Goal: Task Accomplishment & Management: Use online tool/utility

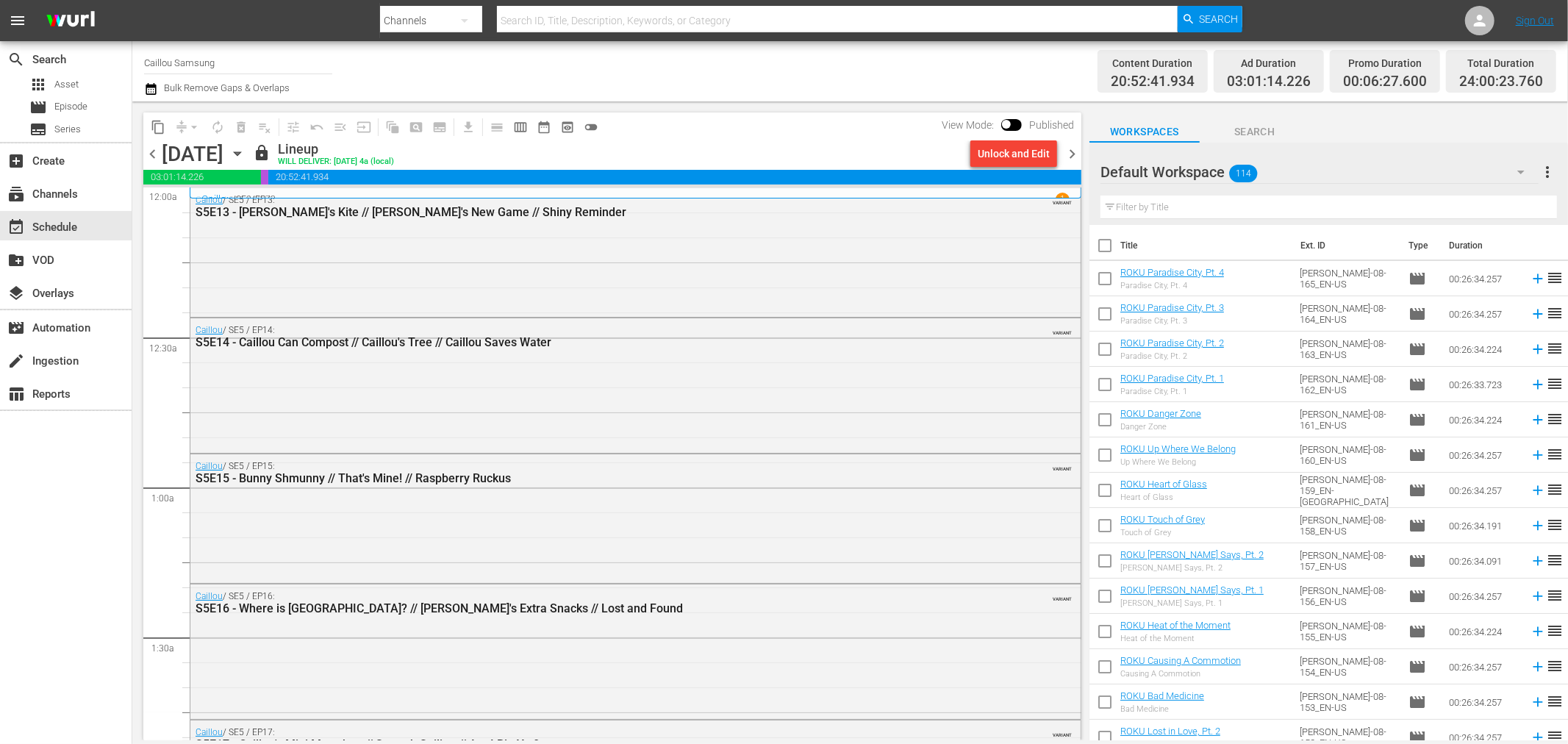
click at [932, 265] on div "Caillou / SE5 / EP13: S5E13 - [PERSON_NAME]'s Kite // [PERSON_NAME]'s New Game …" at bounding box center [635, 252] width 890 height 127
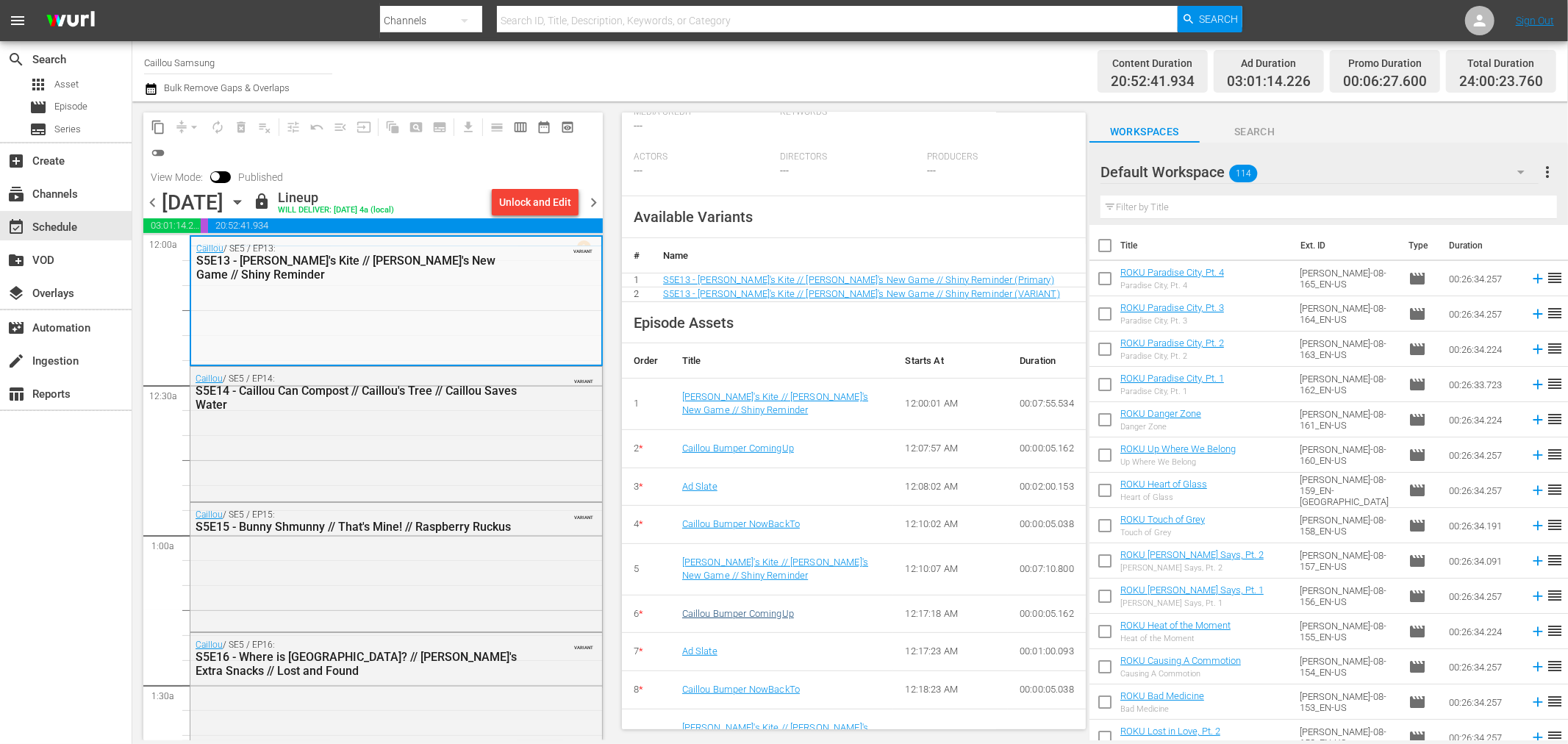
scroll to position [439, 0]
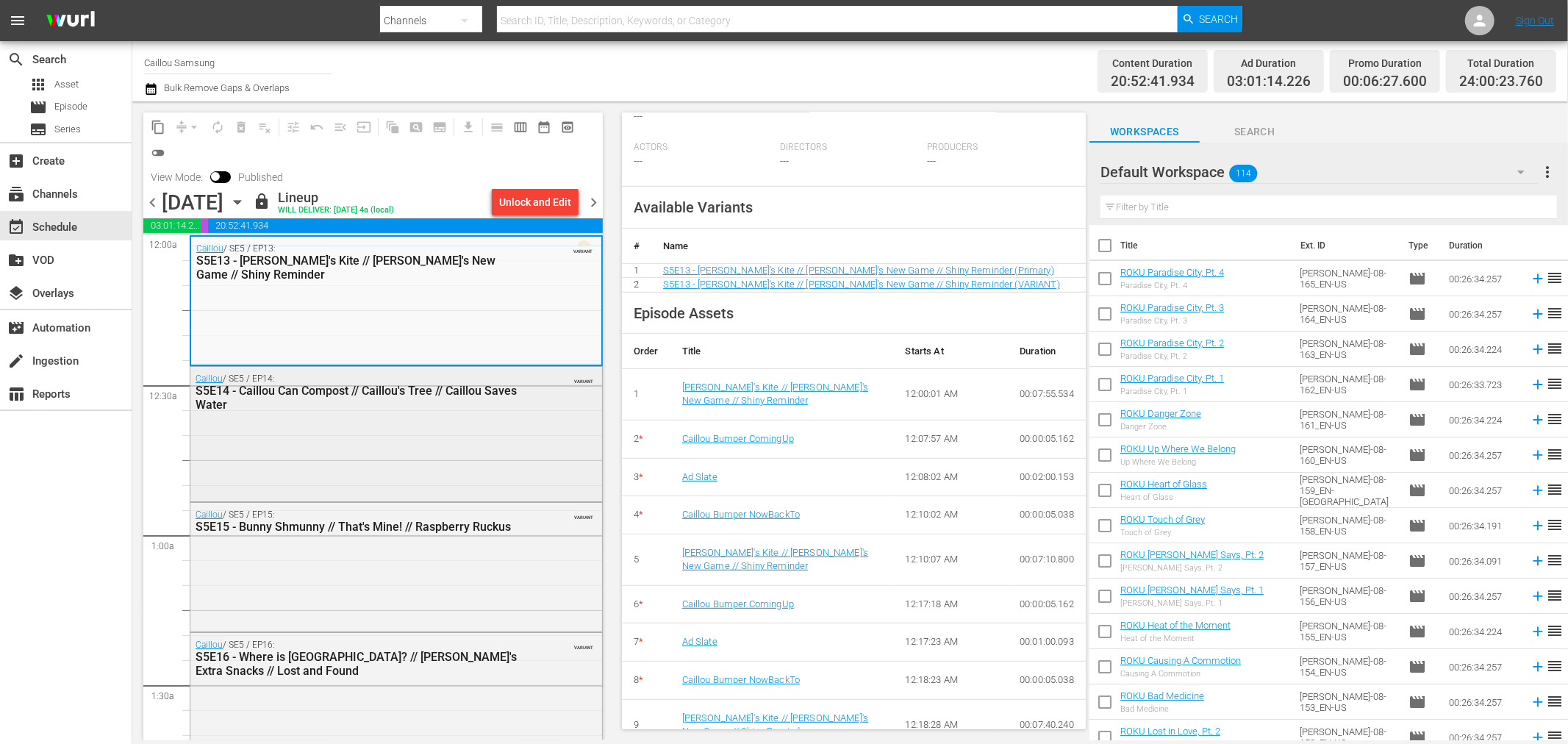
click at [493, 462] on div "Caillou / SE5 / EP14: S5E14 - Caillou Can Compost // Caillou's Tree // Caillou …" at bounding box center [396, 432] width 411 height 130
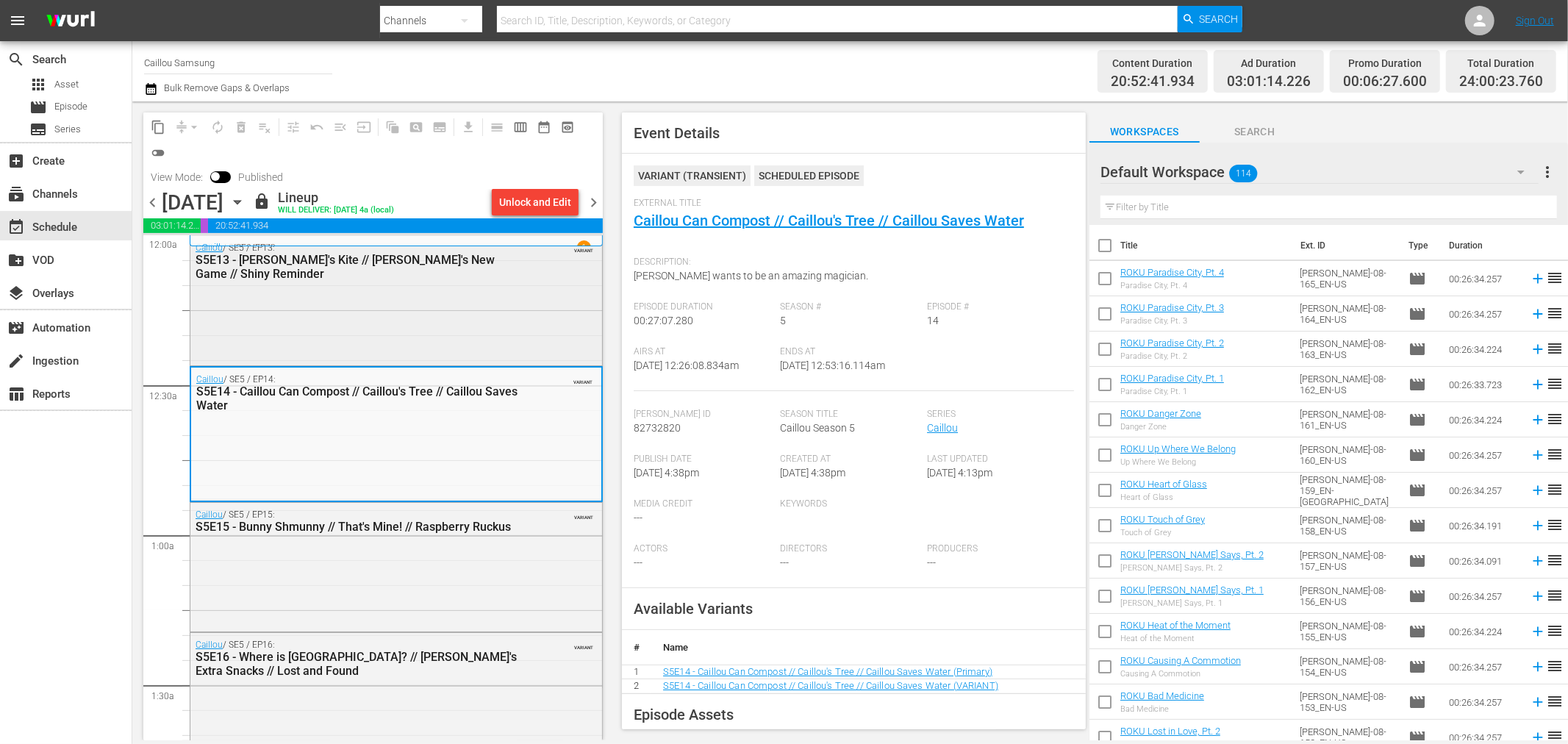
click at [544, 306] on div "Caillou / SE5 / EP13: S5E13 - [PERSON_NAME]'s Kite // [PERSON_NAME]'s New Game …" at bounding box center [396, 299] width 411 height 127
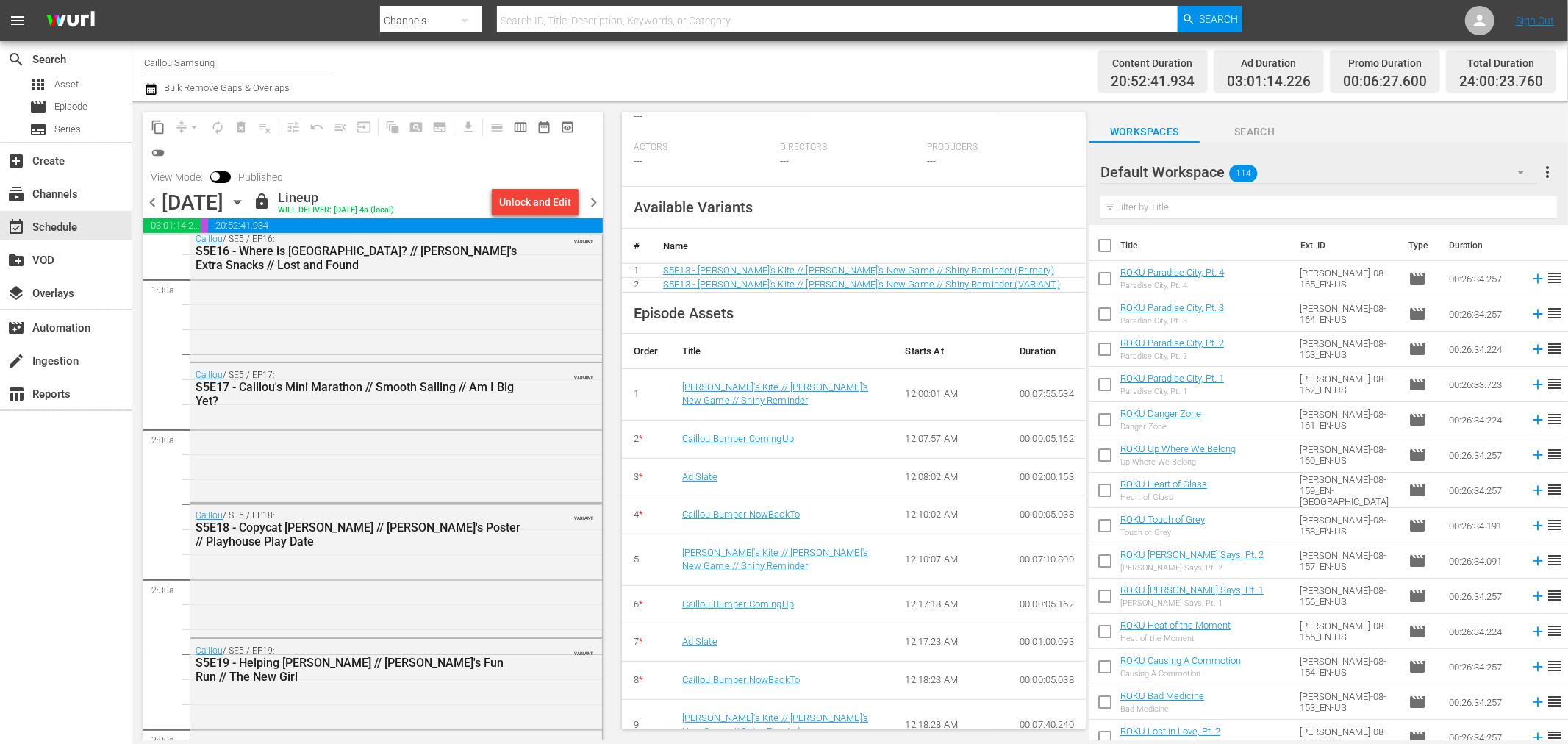
scroll to position [0, 0]
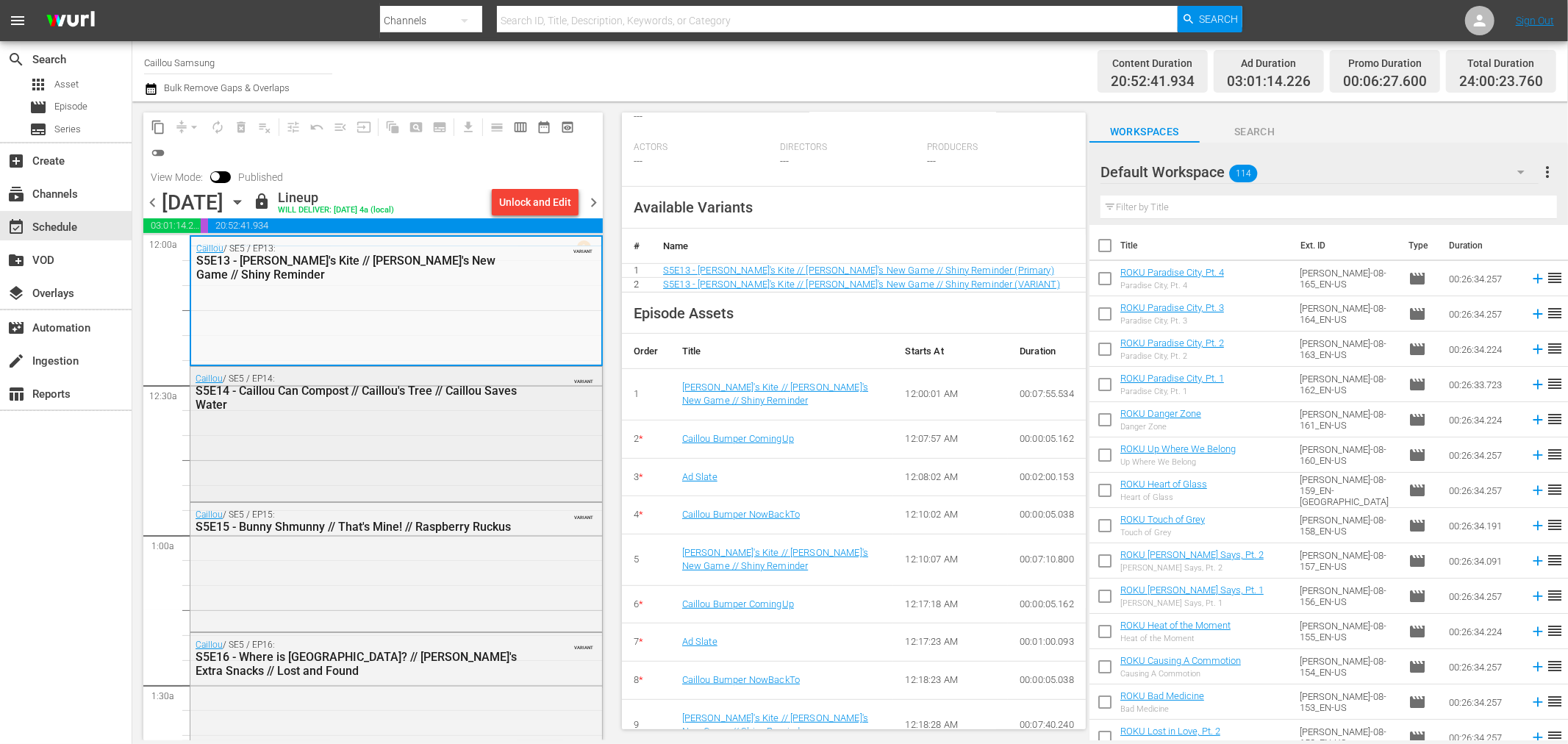
click at [333, 465] on div "Caillou / SE5 / EP14: S5E14 - Caillou Can Compost // Caillou's Tree // Caillou …" at bounding box center [396, 432] width 411 height 130
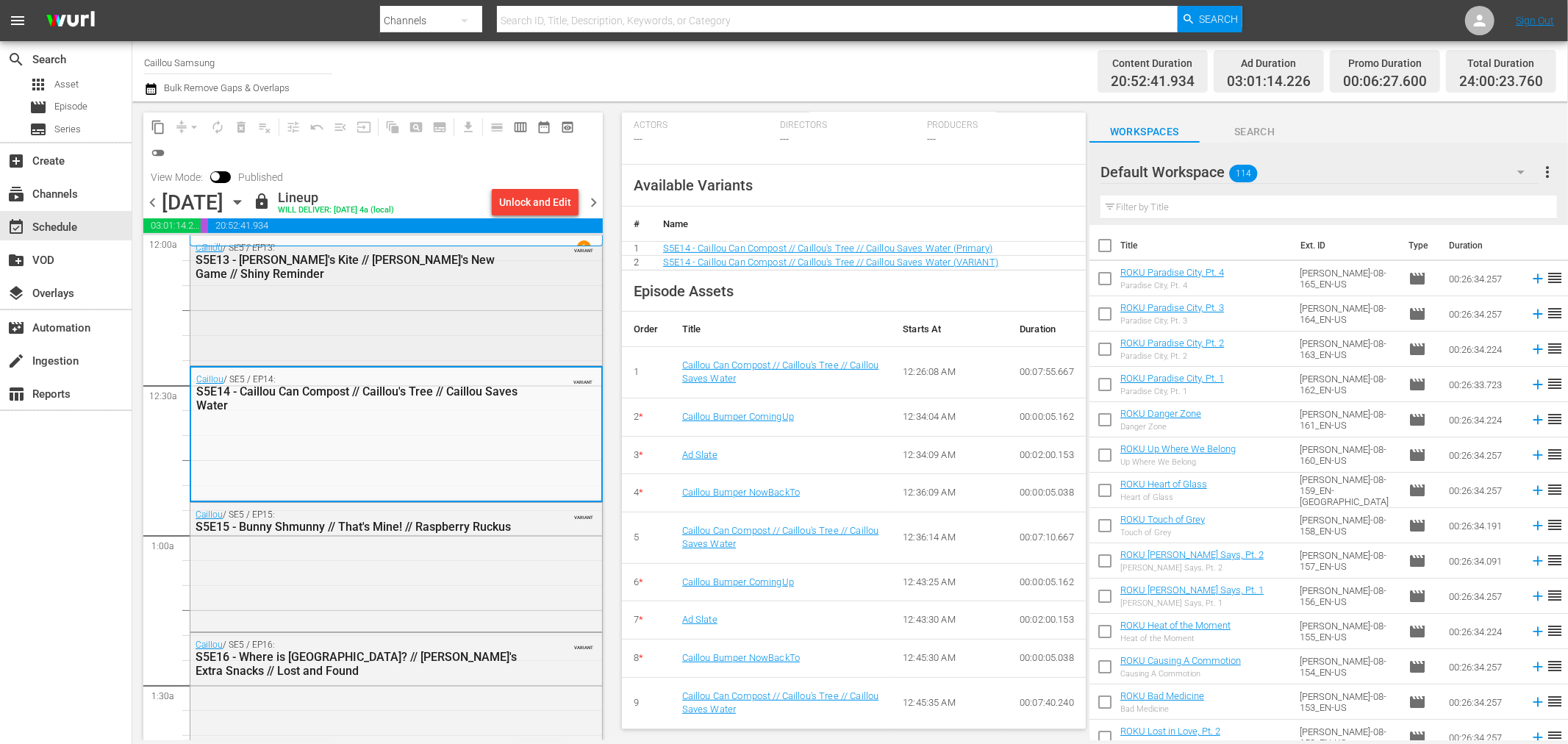
click at [361, 306] on div "Caillou / SE5 / EP13: S5E13 - [PERSON_NAME]'s Kite // [PERSON_NAME]'s New Game …" at bounding box center [396, 299] width 411 height 127
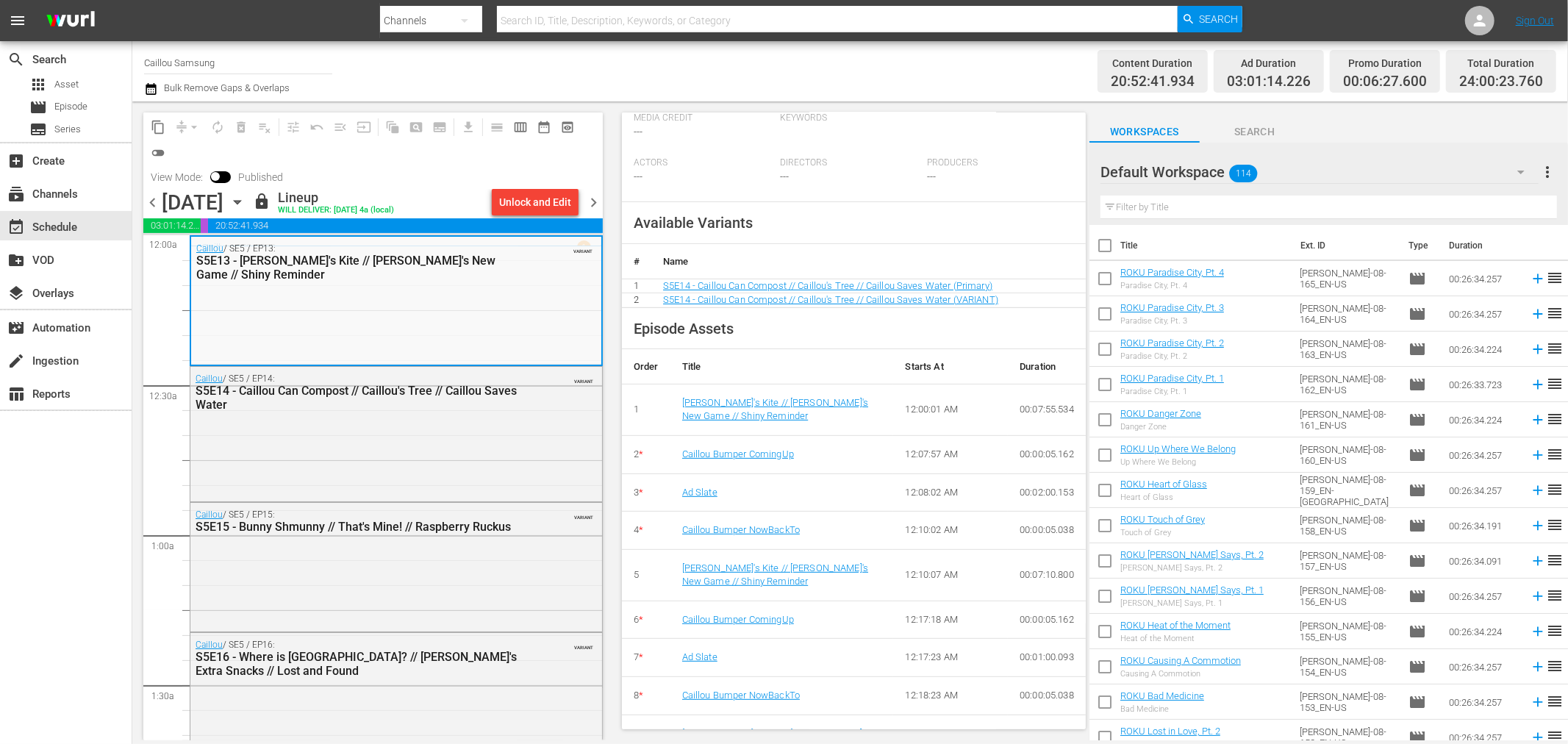
scroll to position [439, 0]
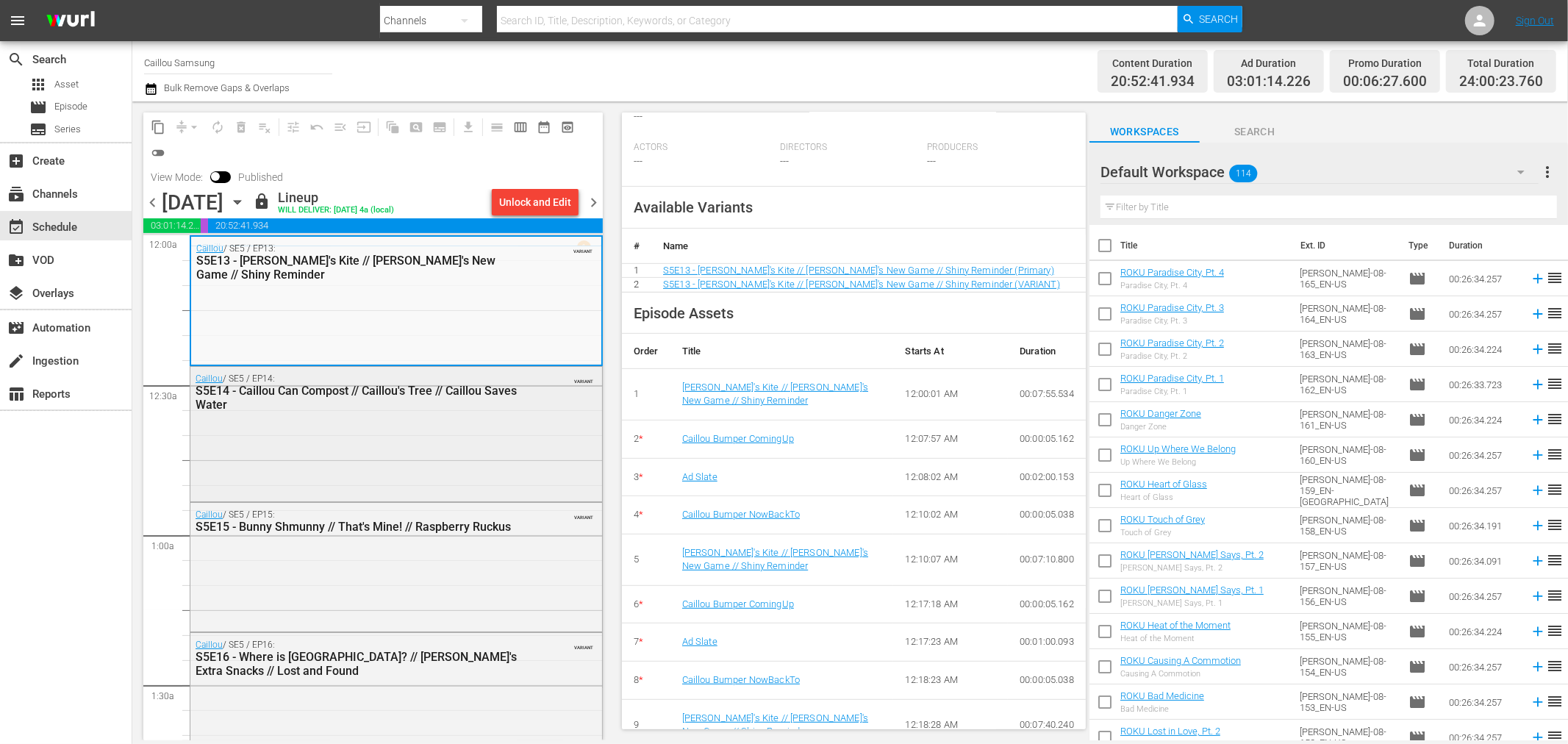
click at [371, 458] on div "Caillou / SE5 / EP14: S5E14 - Caillou Can Compost // Caillou's Tree // Caillou …" at bounding box center [396, 432] width 411 height 130
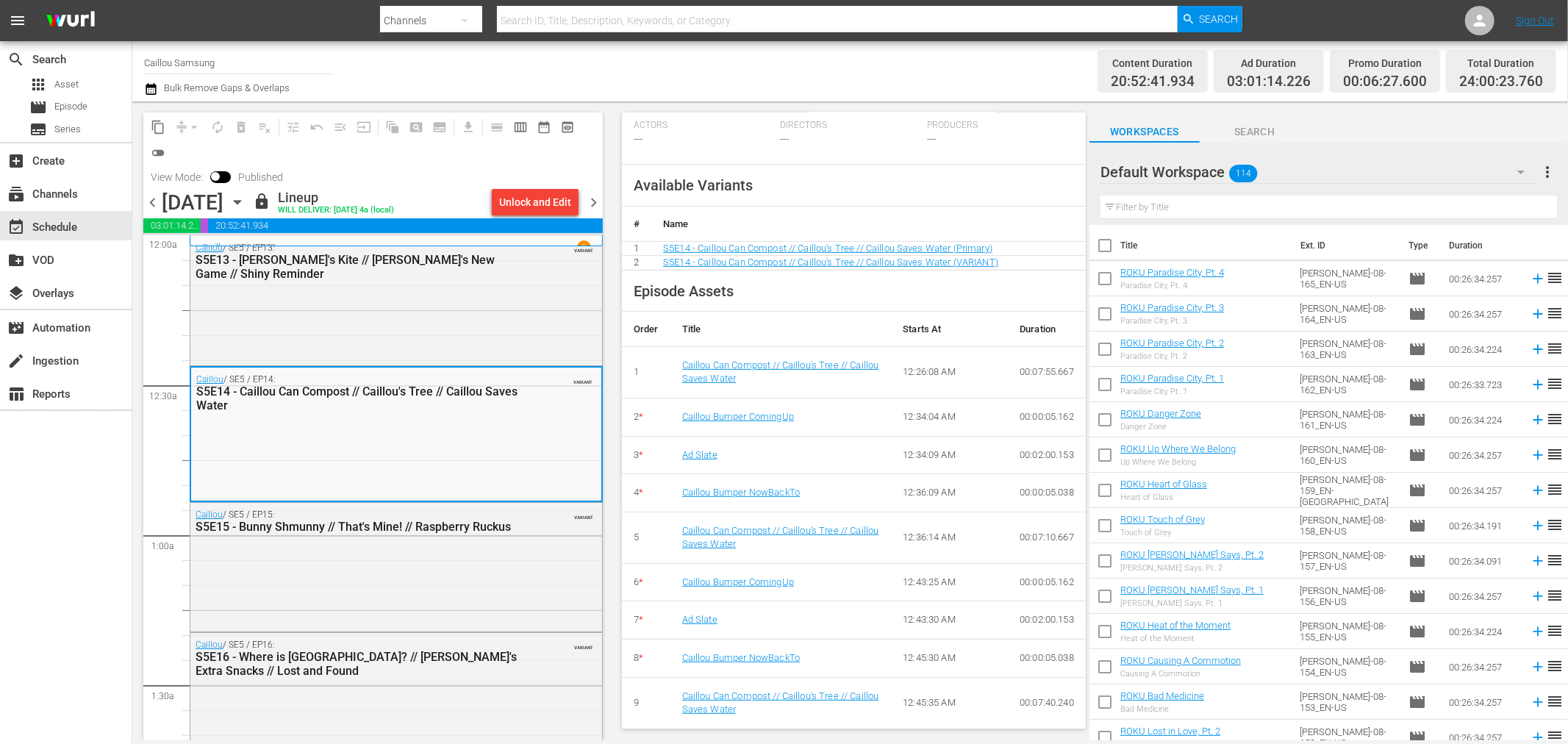
scroll to position [424, 0]
click at [326, 592] on div "Caillou / SE5 / EP15: S5E15 - Bunny Shmunny // That's Mine! // Raspberry Ruckus…" at bounding box center [396, 566] width 411 height 127
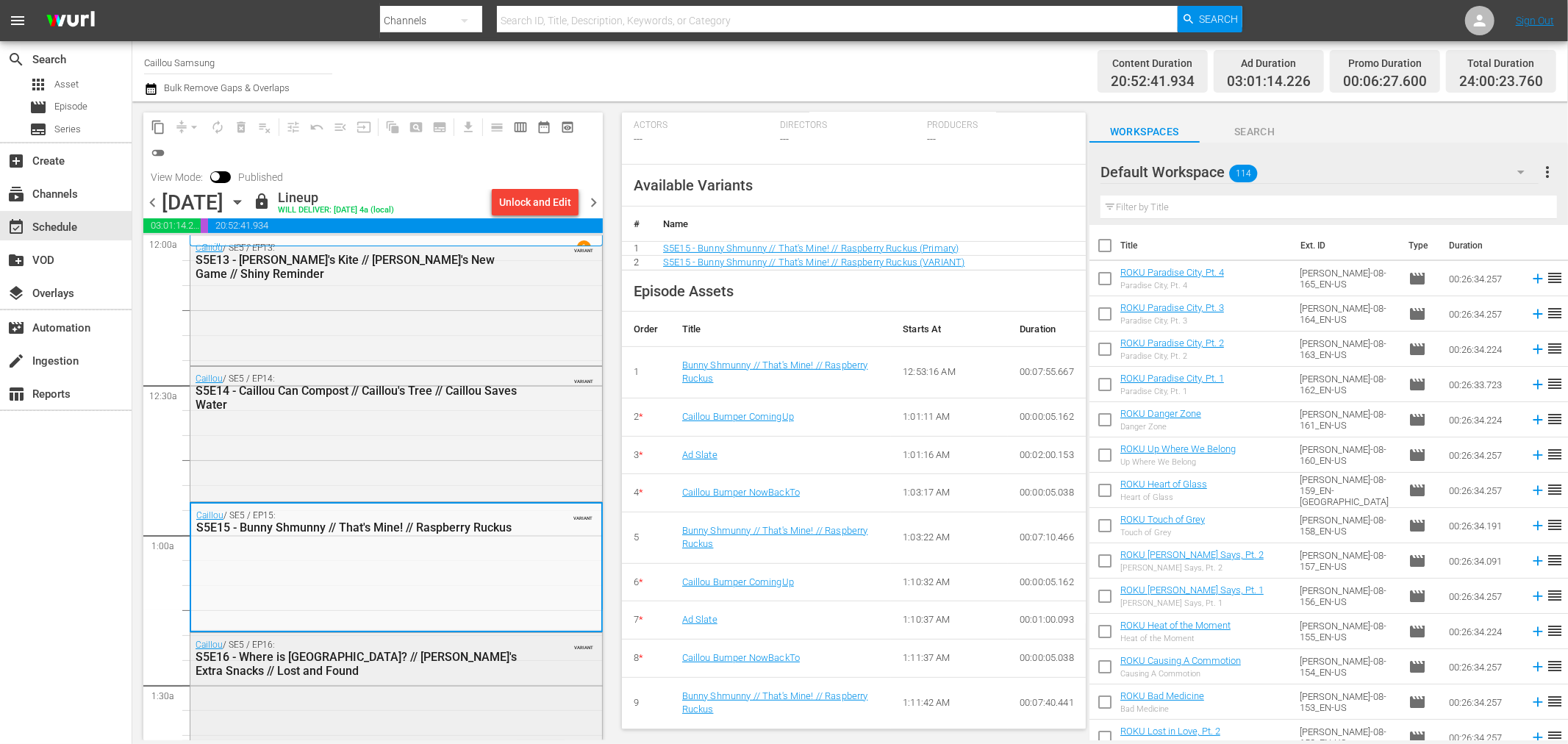
click at [283, 702] on div "Caillou / SE5 / EP16: S5E16 - Where is [GEOGRAPHIC_DATA]? // [PERSON_NAME]'s Ex…" at bounding box center [396, 699] width 411 height 130
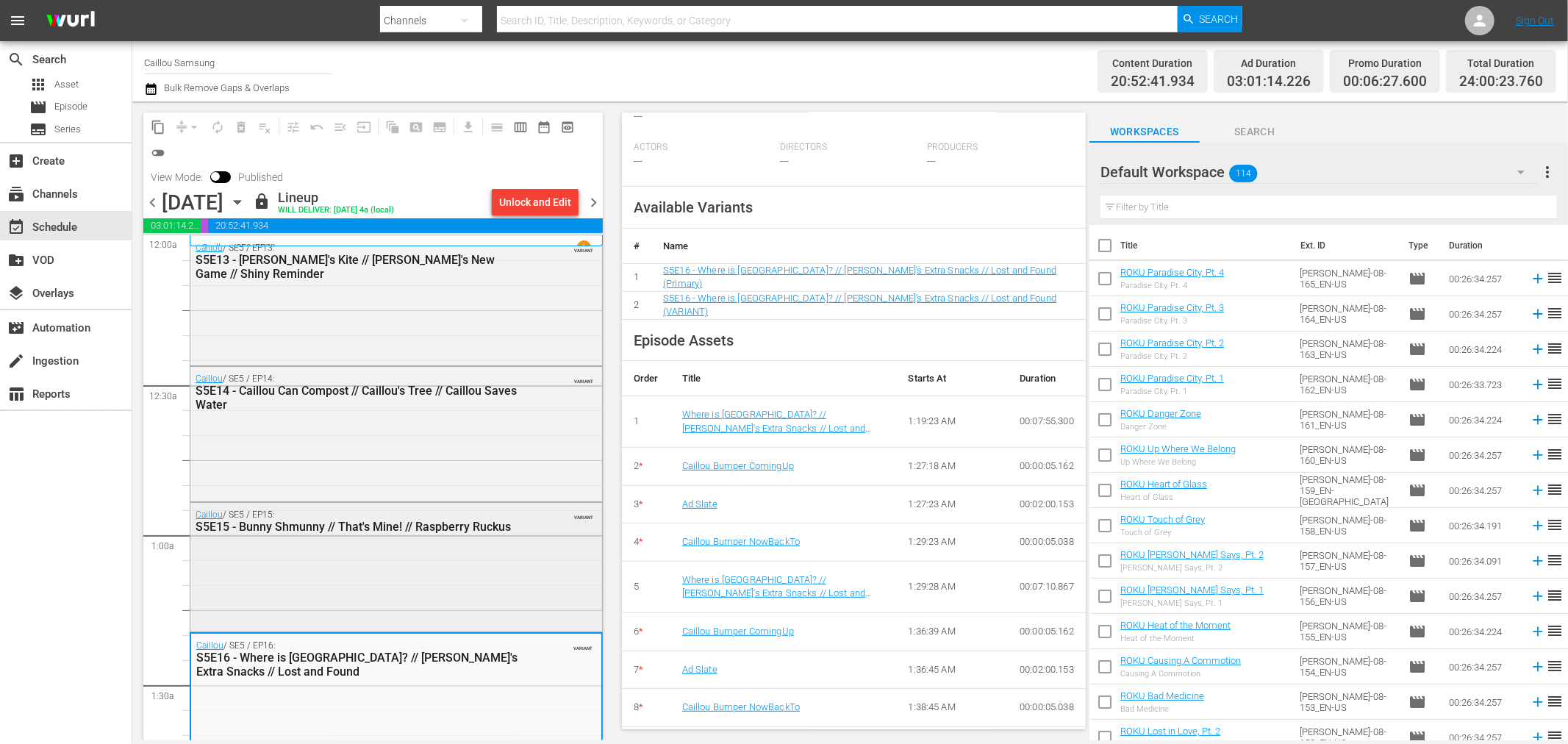
scroll to position [326, 0]
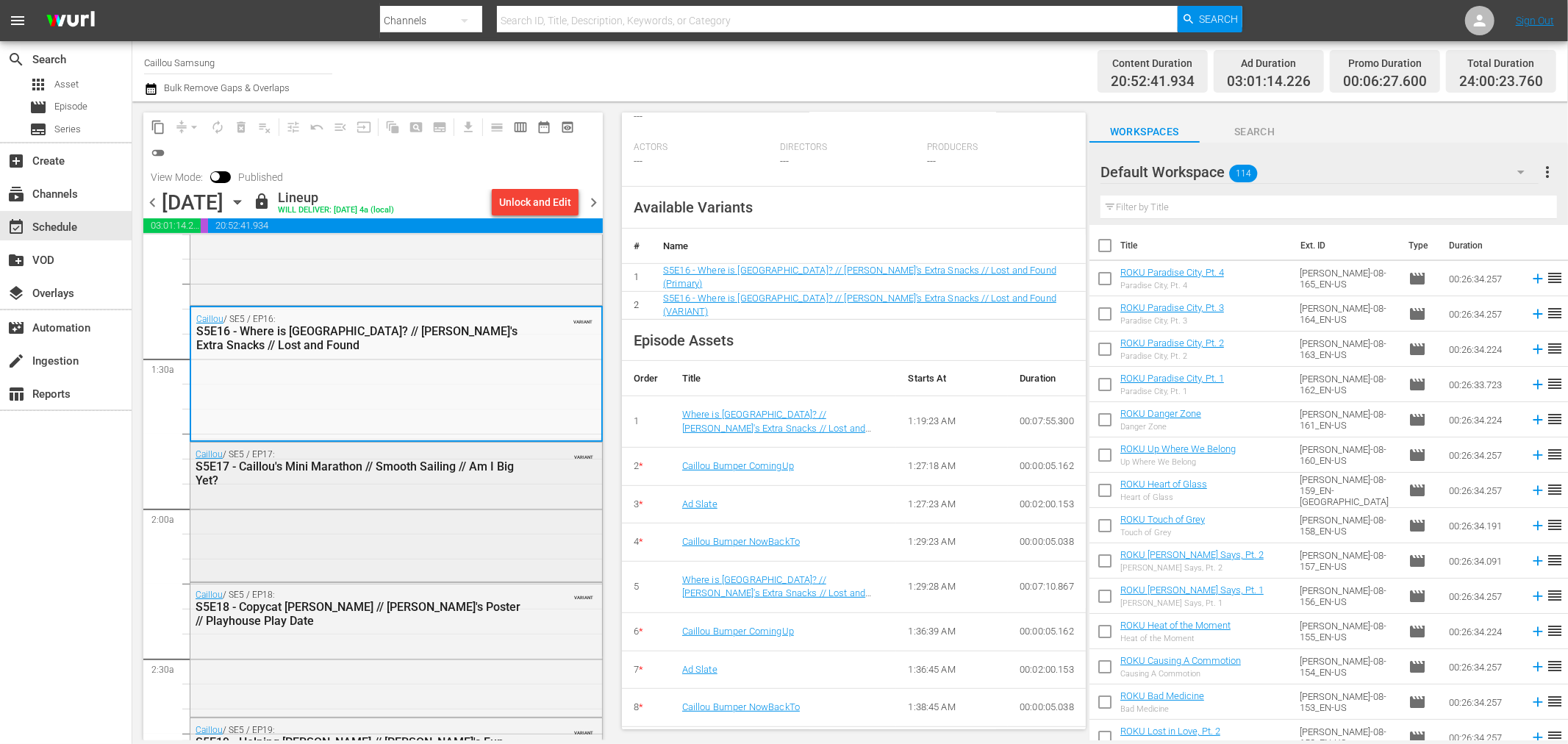
click at [317, 482] on div "S5E17 - Caillou's Mini Marathon // Smooth Sailing // Am I Big Yet?" at bounding box center [359, 473] width 327 height 28
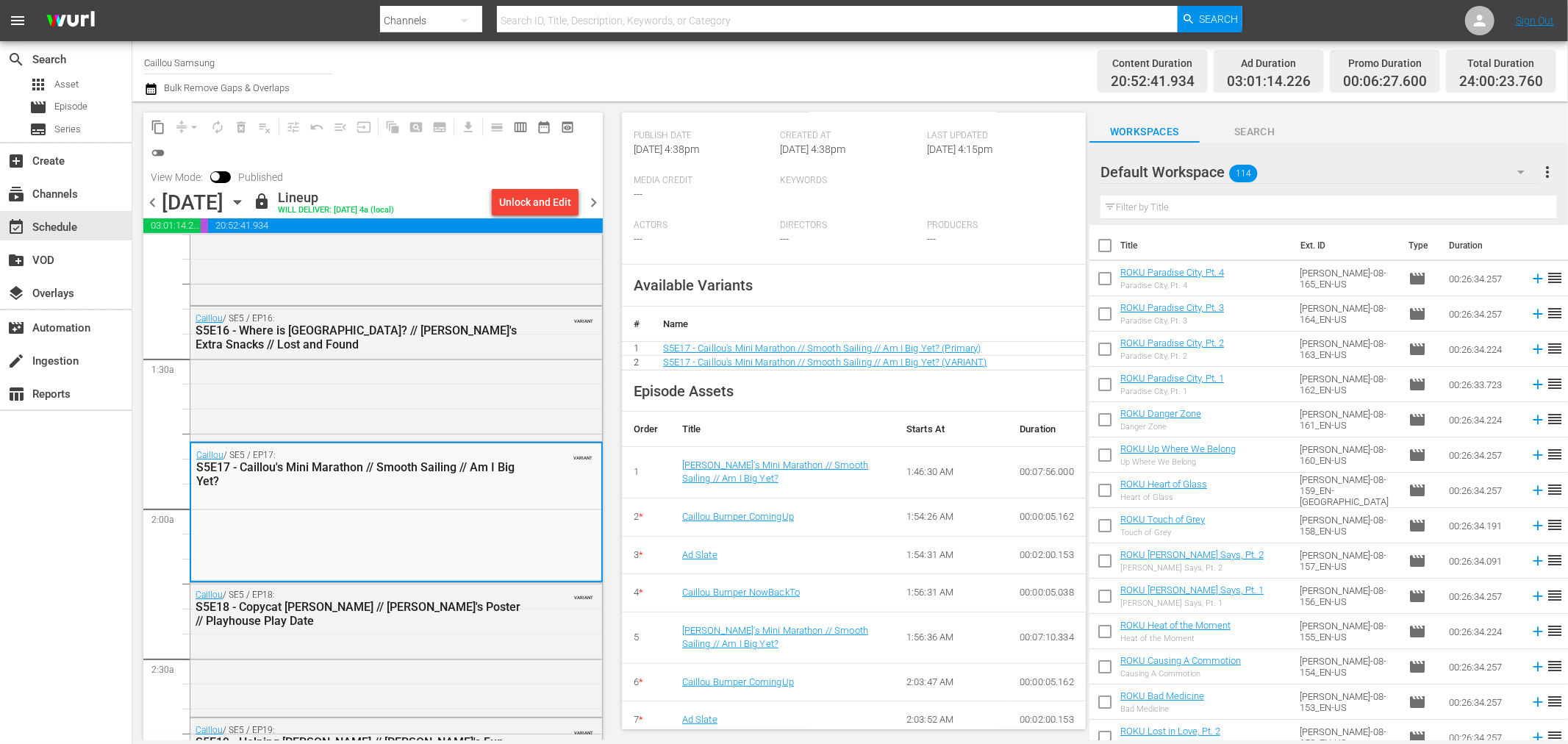
scroll to position [478, 0]
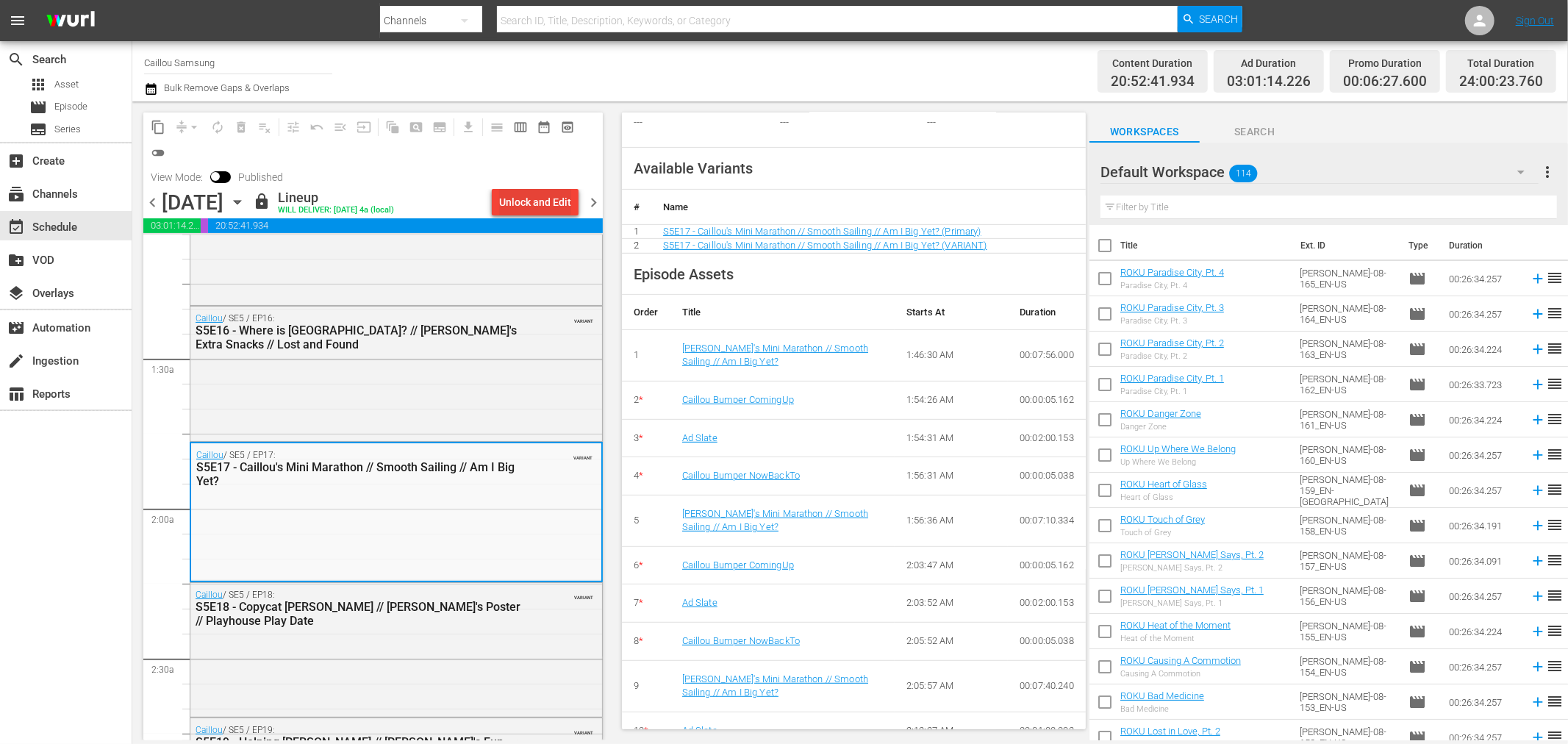
click at [531, 208] on div "Unlock and Edit" at bounding box center [535, 202] width 72 height 26
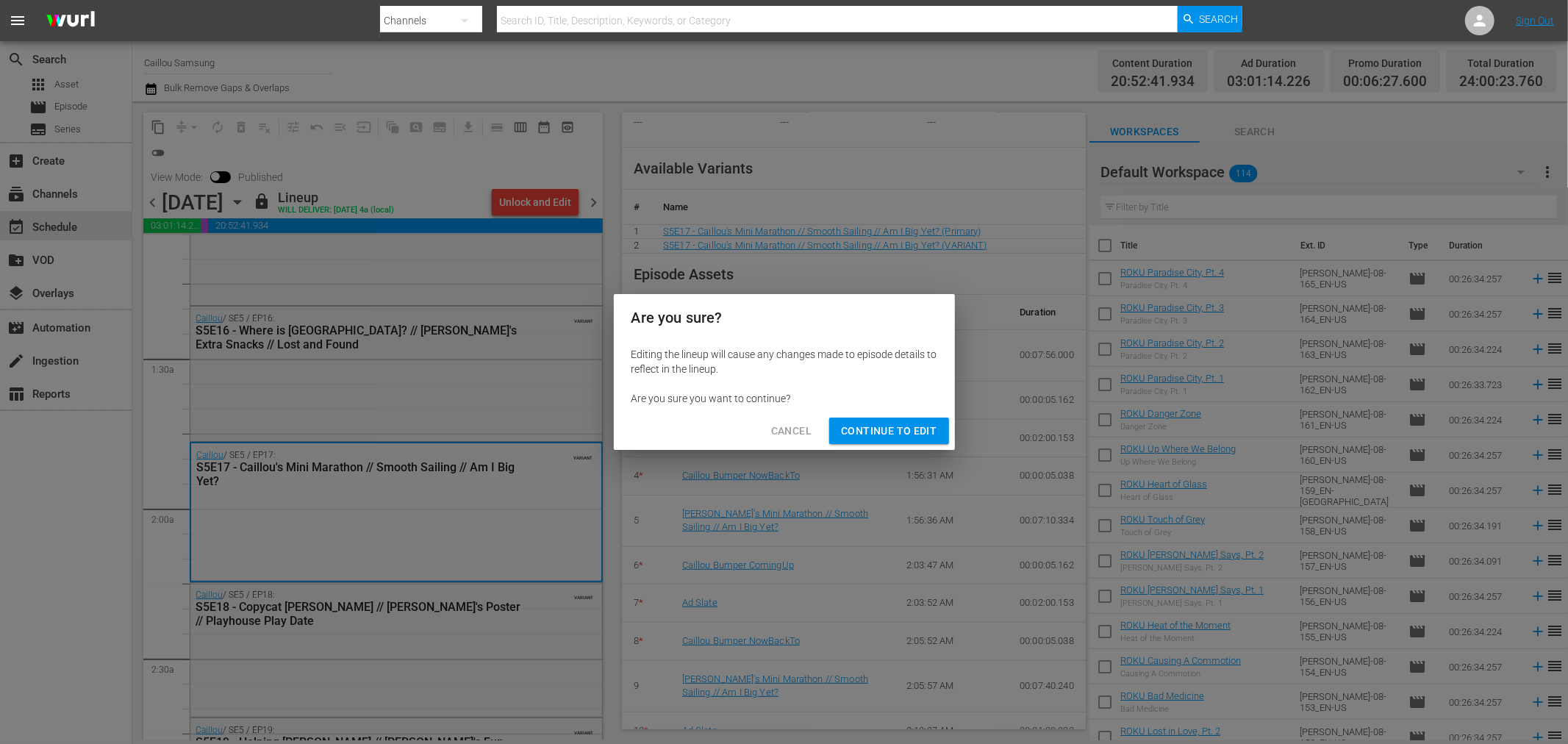
click at [877, 441] on button "Continue to Edit" at bounding box center [888, 431] width 119 height 27
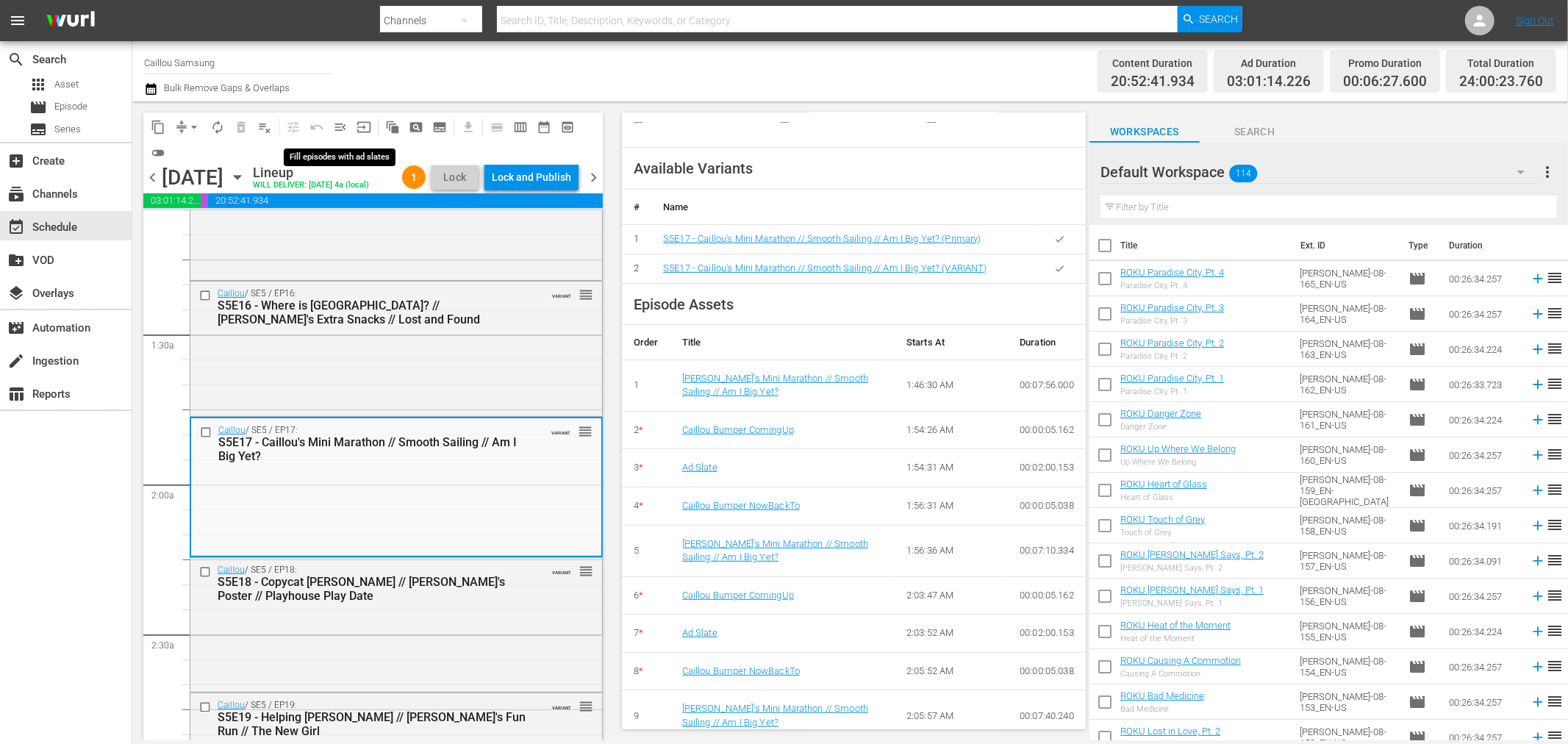
click at [335, 126] on span "menu_open" at bounding box center [341, 127] width 14 height 14
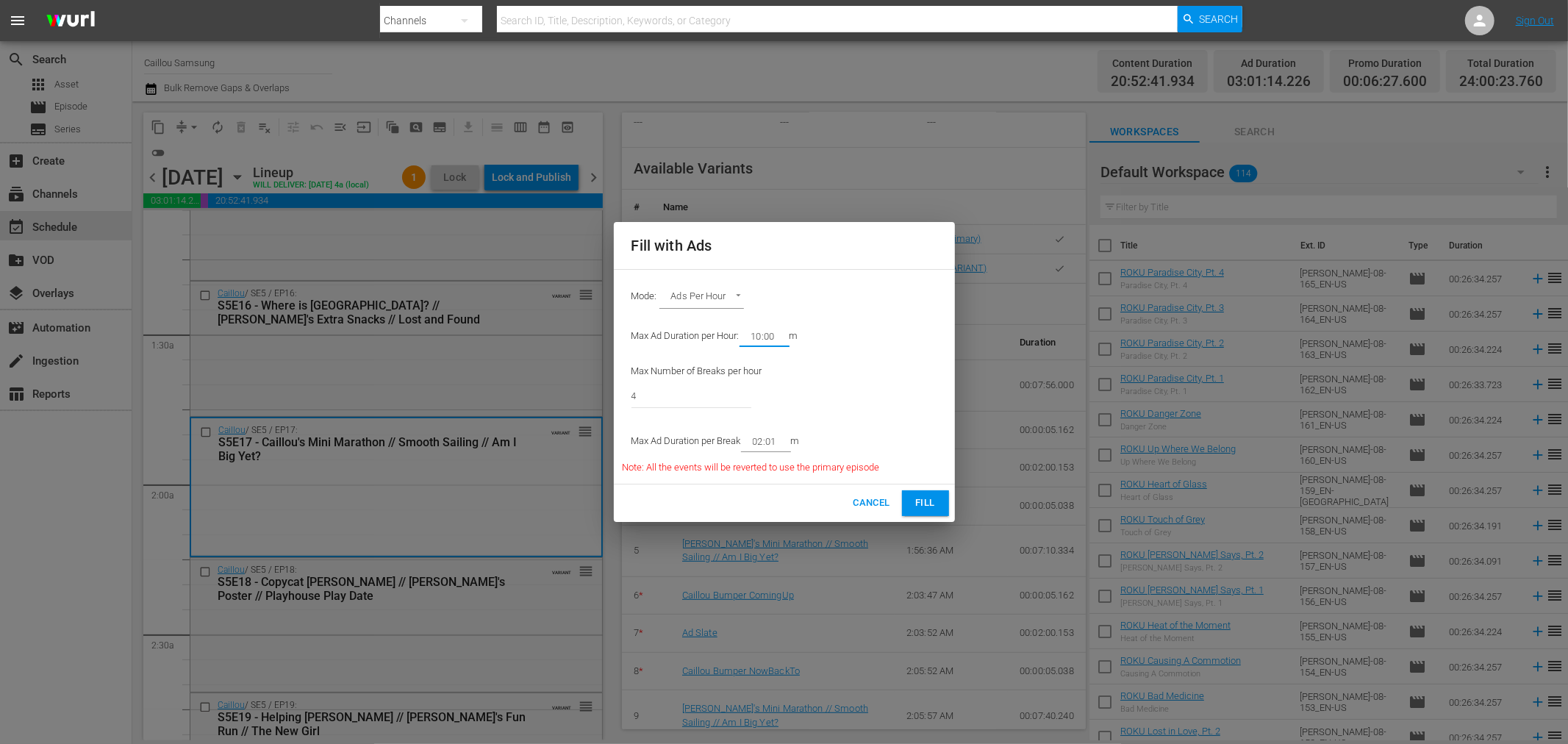
click at [762, 339] on input "10:00" at bounding box center [761, 336] width 44 height 21
click at [941, 502] on button "Fill" at bounding box center [926, 503] width 47 height 25
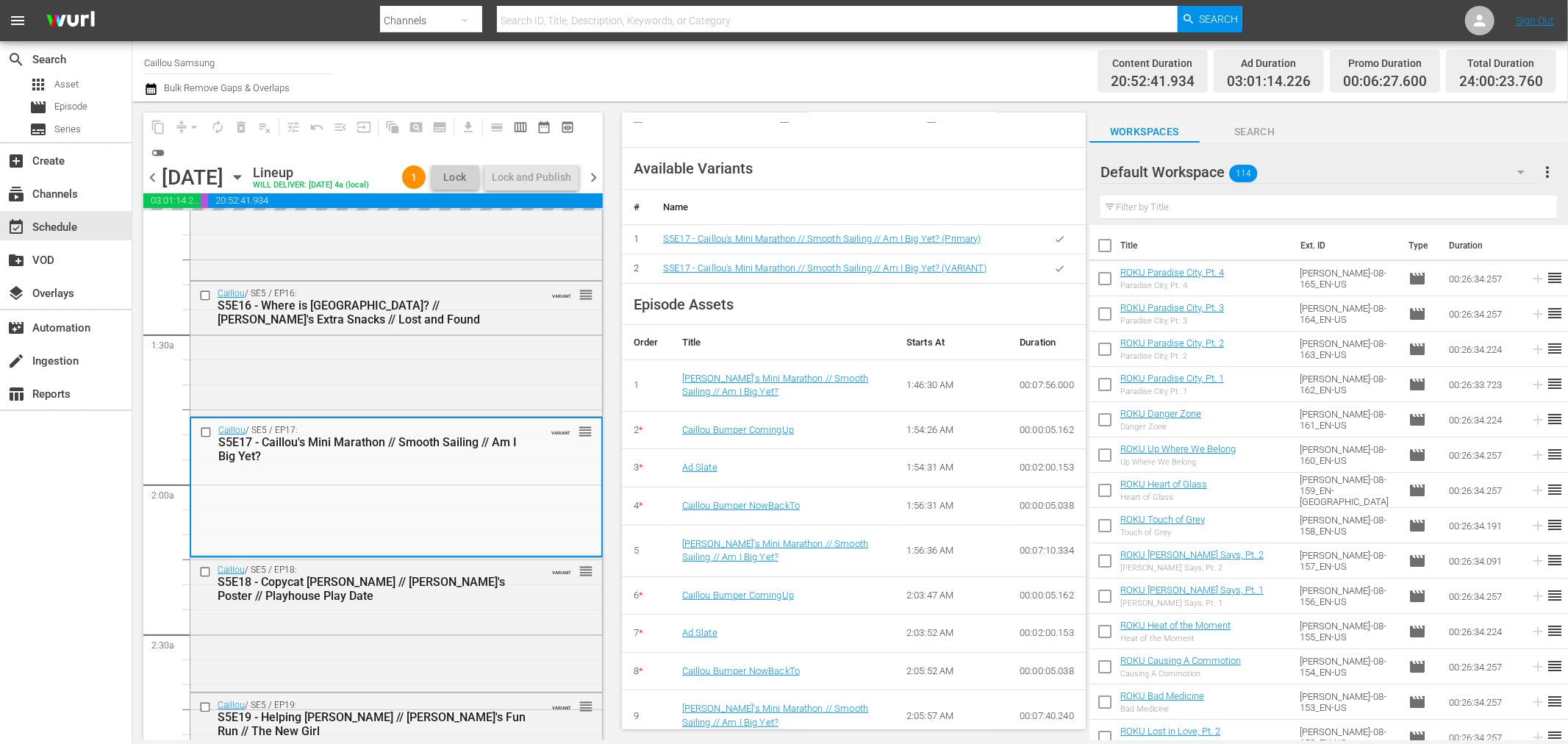
scroll to position [0, 0]
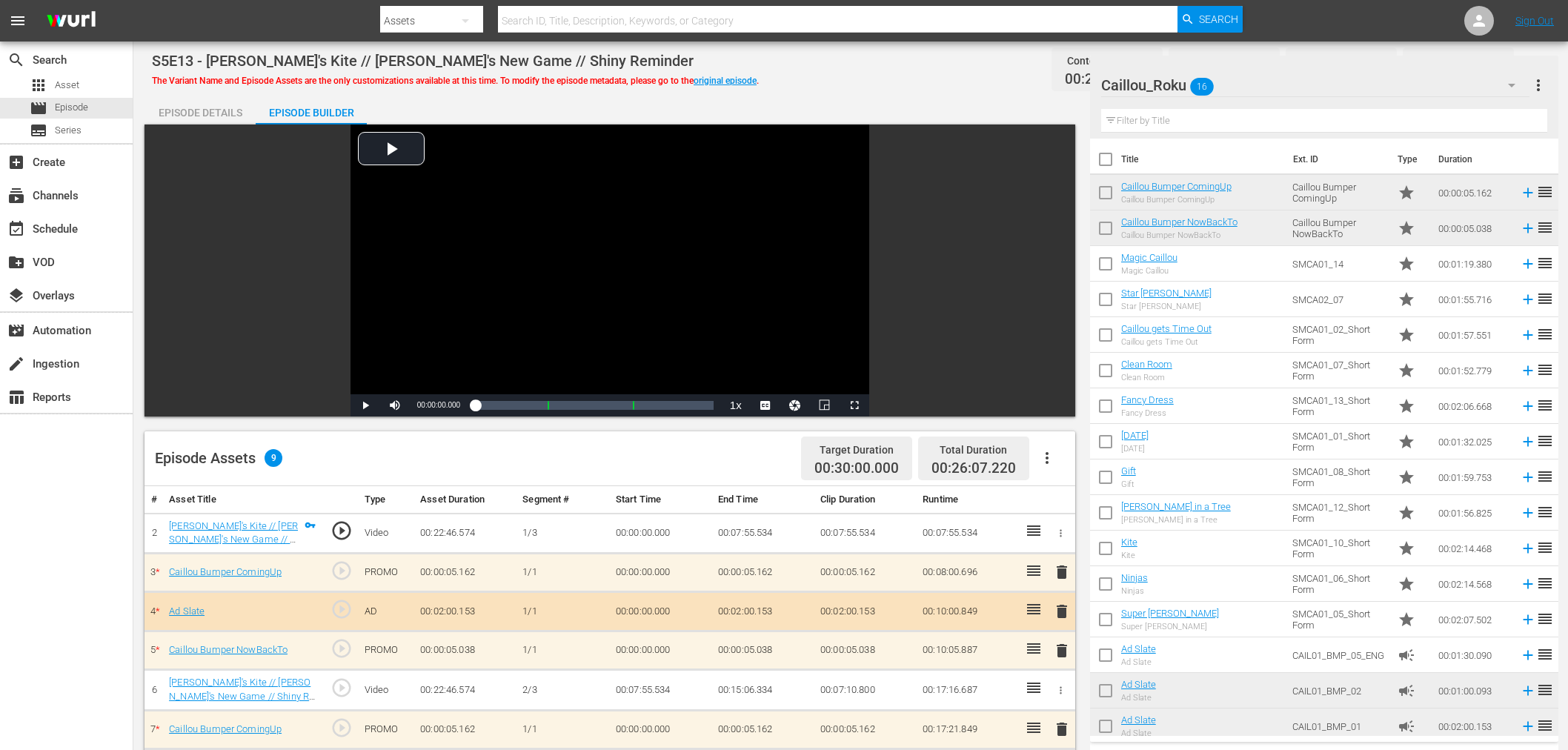
scroll to position [384, 0]
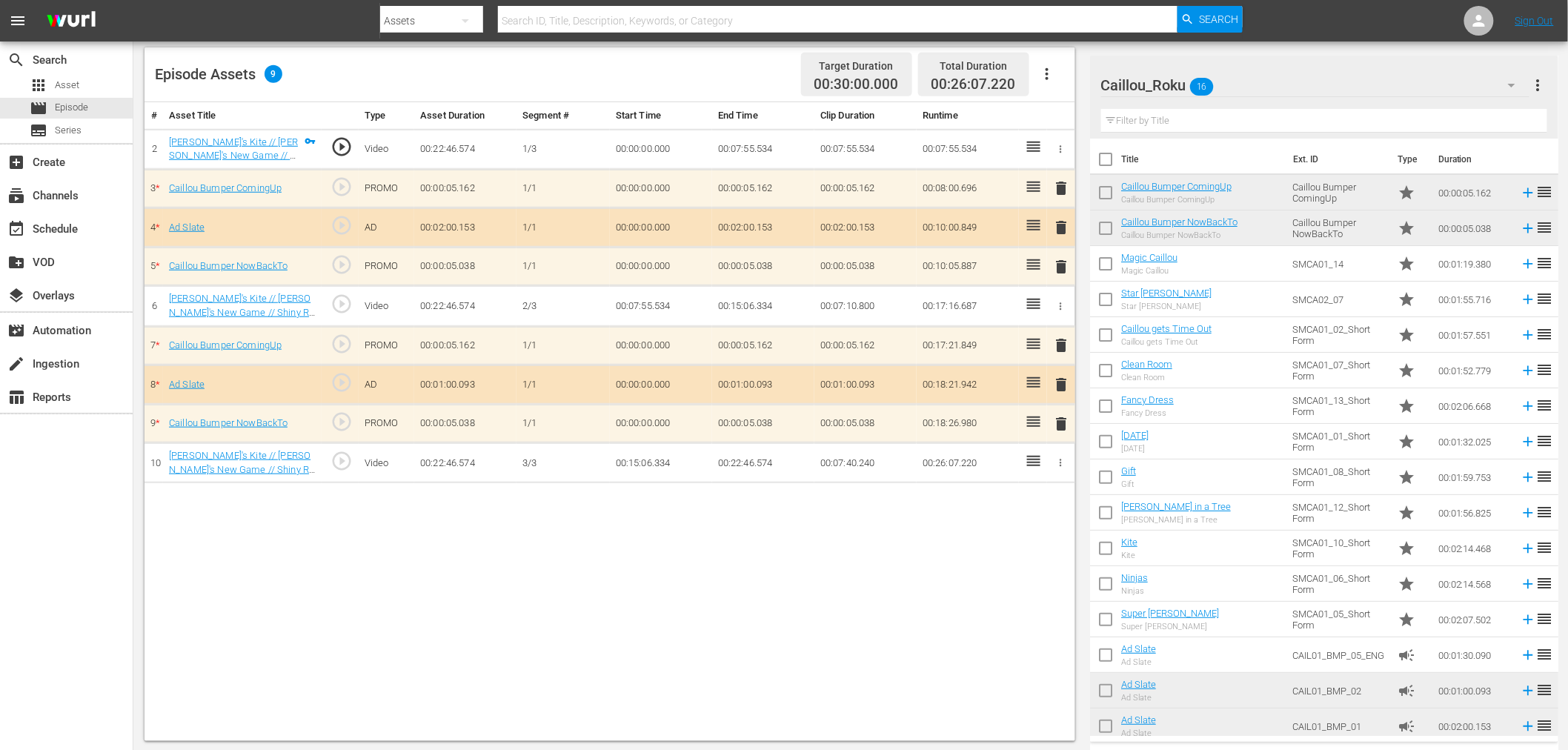
click at [422, 593] on div "# Asset Title Type Asset Duration Segment # Start Time End Time Clip Duration R…" at bounding box center [609, 421] width 931 height 639
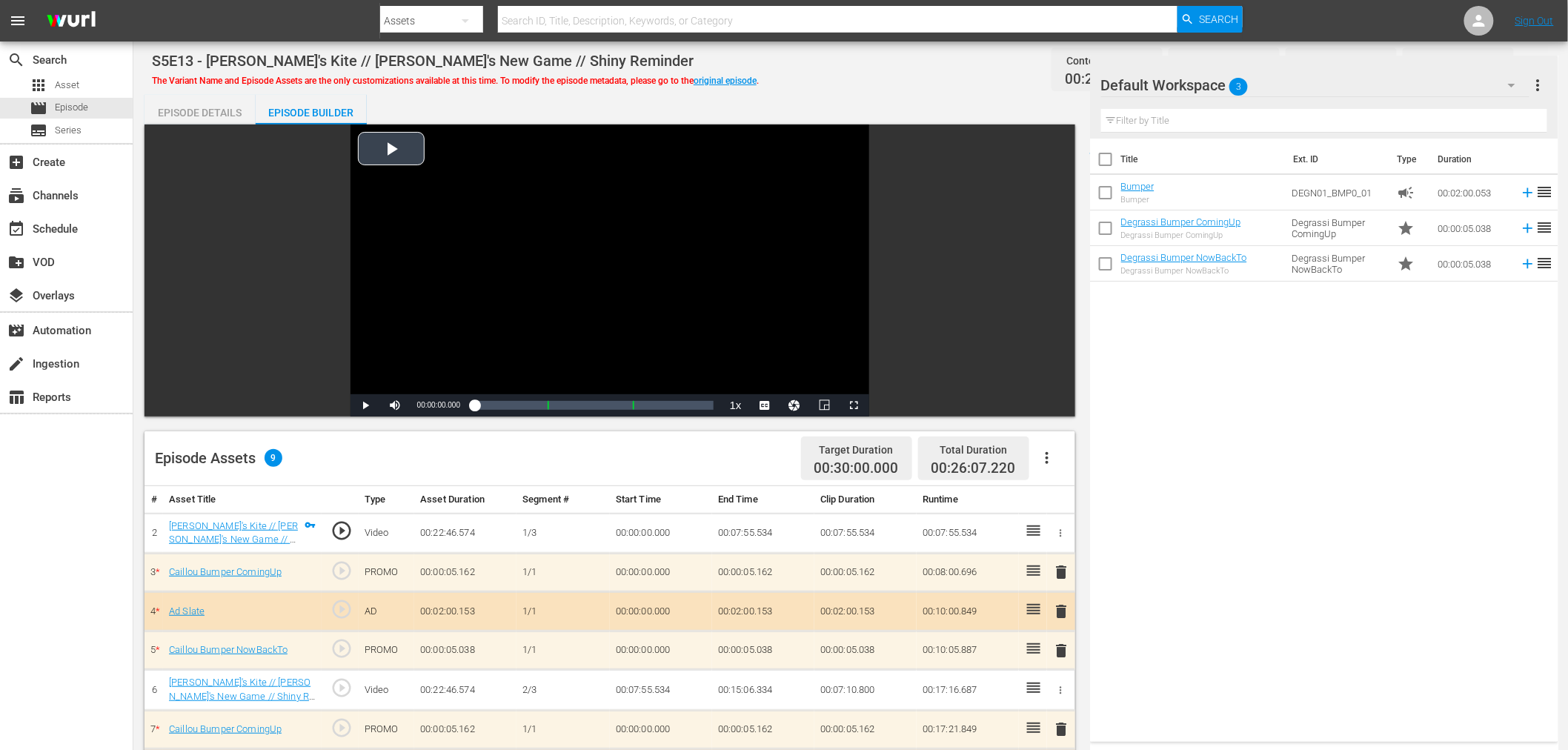
scroll to position [386, 0]
